Goal: Information Seeking & Learning: Learn about a topic

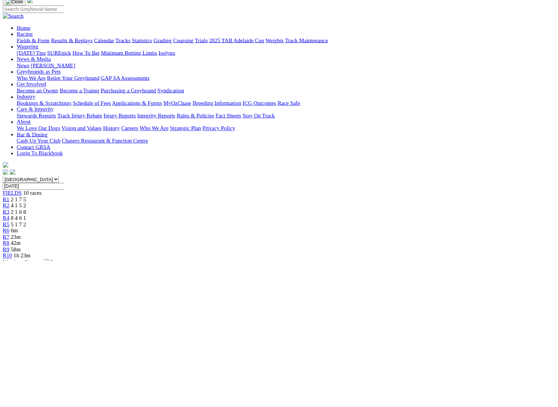
scroll to position [77, 0]
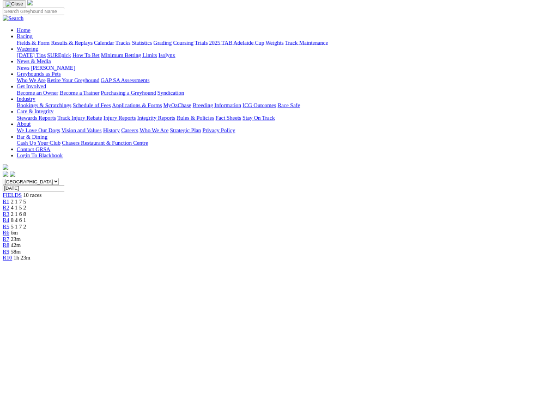
click at [15, 320] on span "R2" at bounding box center [9, 324] width 10 height 9
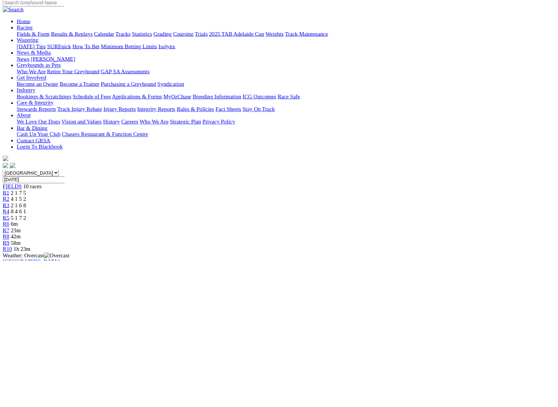
scroll to position [89, 0]
click at [41, 317] on span "2 1 6 8" at bounding box center [29, 321] width 24 height 9
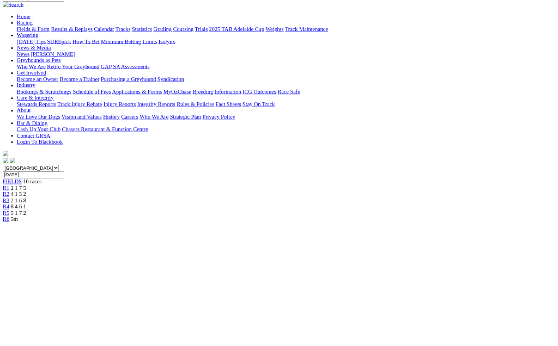
scroll to position [97, 0]
click at [41, 319] on span "8 4 6 1" at bounding box center [29, 323] width 24 height 9
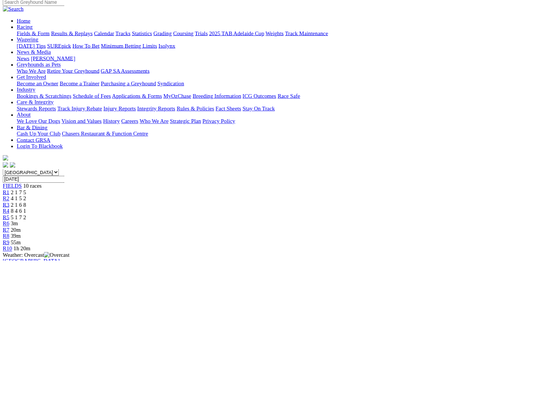
scroll to position [86, 0]
